Goal: Information Seeking & Learning: Learn about a topic

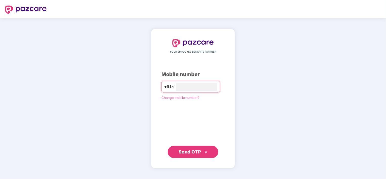
type input "**********"
click at [195, 152] on span "Send OTP" at bounding box center [189, 151] width 22 height 5
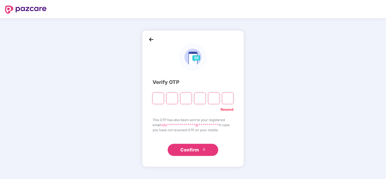
type input "*"
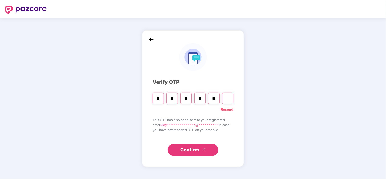
type input "*"
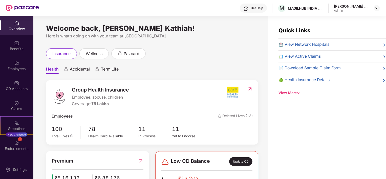
click at [236, 43] on div "Welcome back, [PERSON_NAME] Kathiah! Here is what’s going on with your team at …" at bounding box center [150, 100] width 235 height 169
click at [14, 67] on div "Employees" at bounding box center [16, 68] width 33 height 5
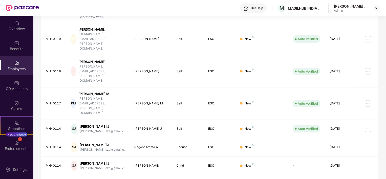
scroll to position [131, 0]
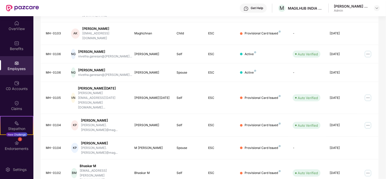
click at [177, 161] on div "EID Employee Name Insured Name Relationship Coverage Type Endorsement Status Pl…" at bounding box center [209, 97] width 337 height 269
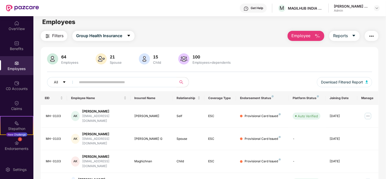
scroll to position [0, 0]
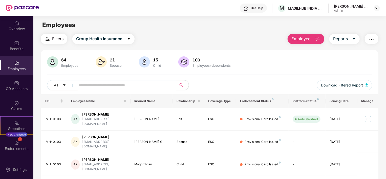
click at [187, 36] on div "Filters Group Health Insurance Employee Reports" at bounding box center [209, 39] width 337 height 10
click at [236, 39] on div "Filters Group Health Insurance Employee Reports" at bounding box center [209, 39] width 337 height 10
click at [252, 37] on div "Filters Group Health Insurance Employee Reports" at bounding box center [209, 39] width 337 height 10
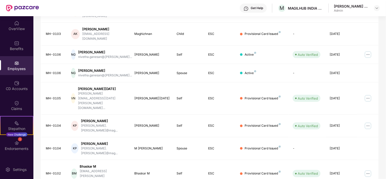
scroll to position [131, 0]
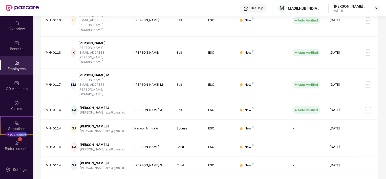
drag, startPoint x: 385, startPoint y: 147, endPoint x: 386, endPoint y: 56, distance: 91.0
click at [385, 56] on html "Get Help M MAGILHUB INDIA PRIVATE LIMITED Vidyavathi Kathiah Admin OverView Ben…" at bounding box center [193, 89] width 386 height 179
click at [232, 165] on div "EID Employee Name Insured Name Relationship Coverage Type Endorsement Status Pl…" at bounding box center [209, 103] width 337 height 280
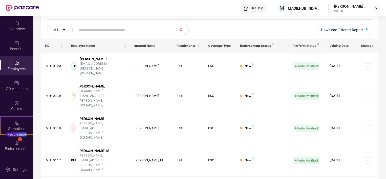
scroll to position [53, 0]
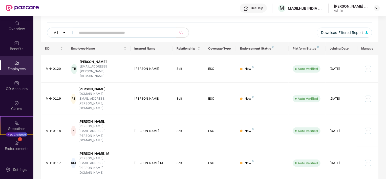
click at [241, 29] on div "All Download Filtered Report" at bounding box center [209, 35] width 325 height 14
click at [217, 29] on div "All Download Filtered Report" at bounding box center [209, 35] width 325 height 14
drag, startPoint x: 385, startPoint y: 67, endPoint x: 387, endPoint y: 34, distance: 33.2
click at [385, 34] on html "Get Help M MAGILHUB INDIA PRIVATE LIMITED Vidyavathi Kathiah Admin OverView Ben…" at bounding box center [193, 89] width 386 height 179
click at [248, 34] on div "All Download Filtered Report" at bounding box center [209, 35] width 325 height 14
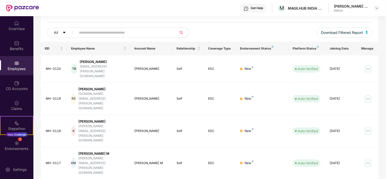
click at [253, 28] on div "All Download Filtered Report" at bounding box center [209, 35] width 325 height 14
